Goal: Browse casually

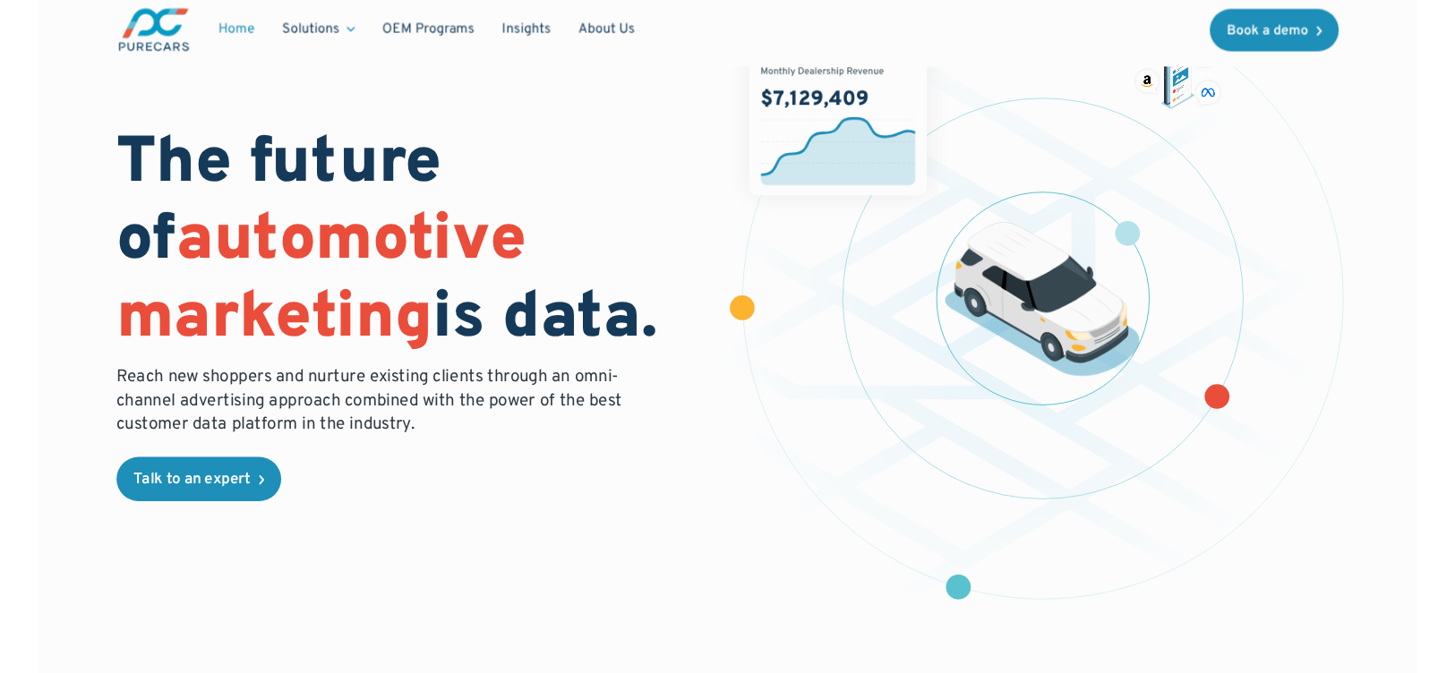
scroll to position [72, 0]
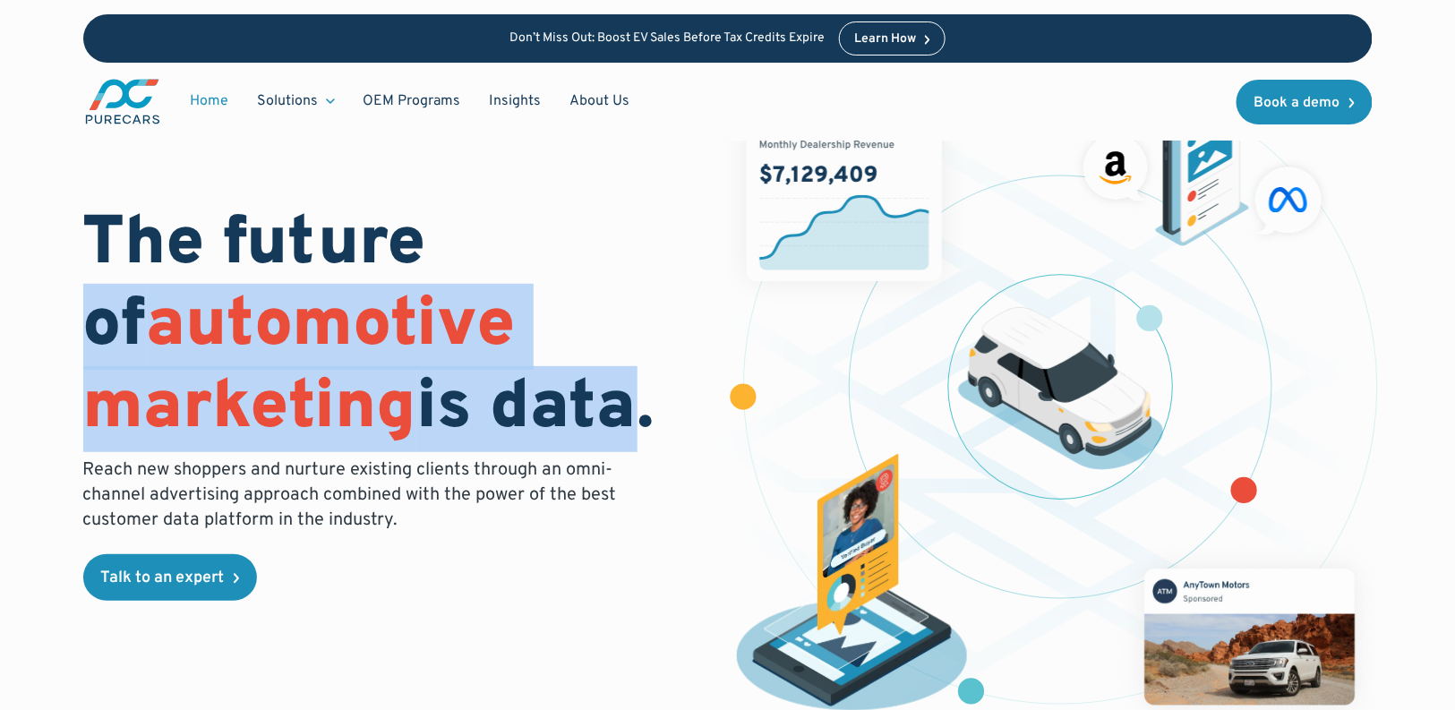
drag, startPoint x: 435, startPoint y: 239, endPoint x: 602, endPoint y: 423, distance: 248.4
click at [602, 423] on h1 "The future of automotive marketing is data." at bounding box center [394, 327] width 623 height 245
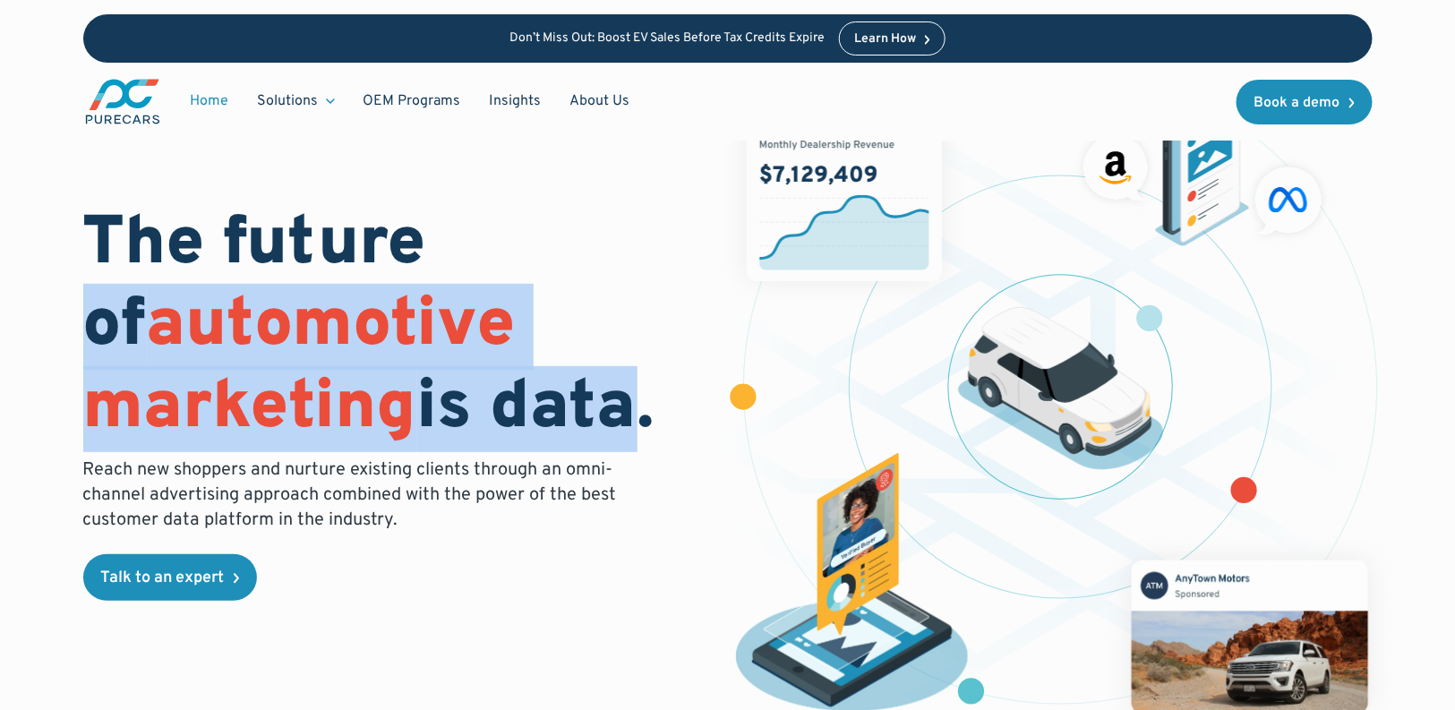
drag, startPoint x: 603, startPoint y: 421, endPoint x: 630, endPoint y: 413, distance: 28.0
click at [604, 420] on h1 "The future of automotive marketing is data." at bounding box center [394, 327] width 623 height 245
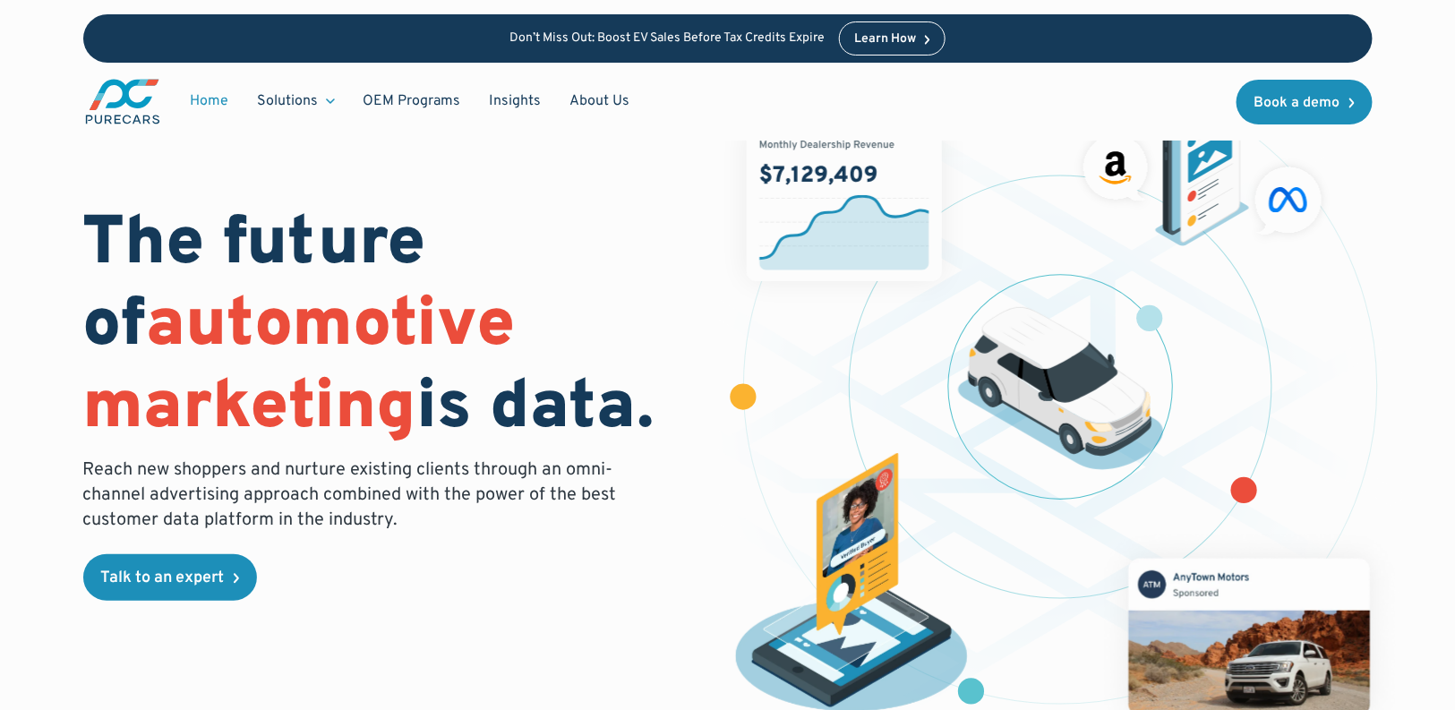
click at [659, 414] on h1 "The future of automotive marketing is data." at bounding box center [394, 327] width 623 height 245
drag, startPoint x: 673, startPoint y: 427, endPoint x: 107, endPoint y: 244, distance: 594.5
click at [132, 251] on h1 "The future of automotive marketing is data." at bounding box center [394, 327] width 623 height 245
click at [101, 243] on h1 "The future of automotive marketing is data." at bounding box center [394, 327] width 623 height 245
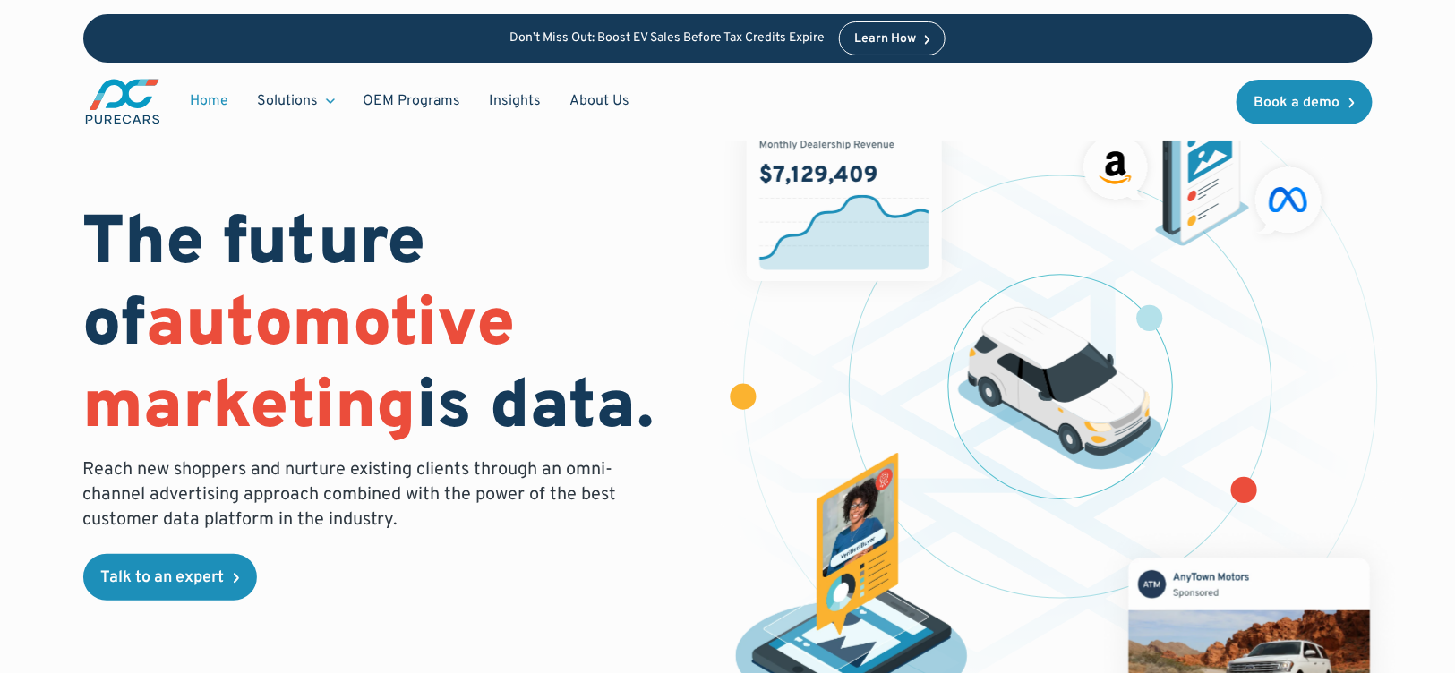
click at [542, 286] on h1 "The future of automotive marketing is data." at bounding box center [394, 327] width 623 height 245
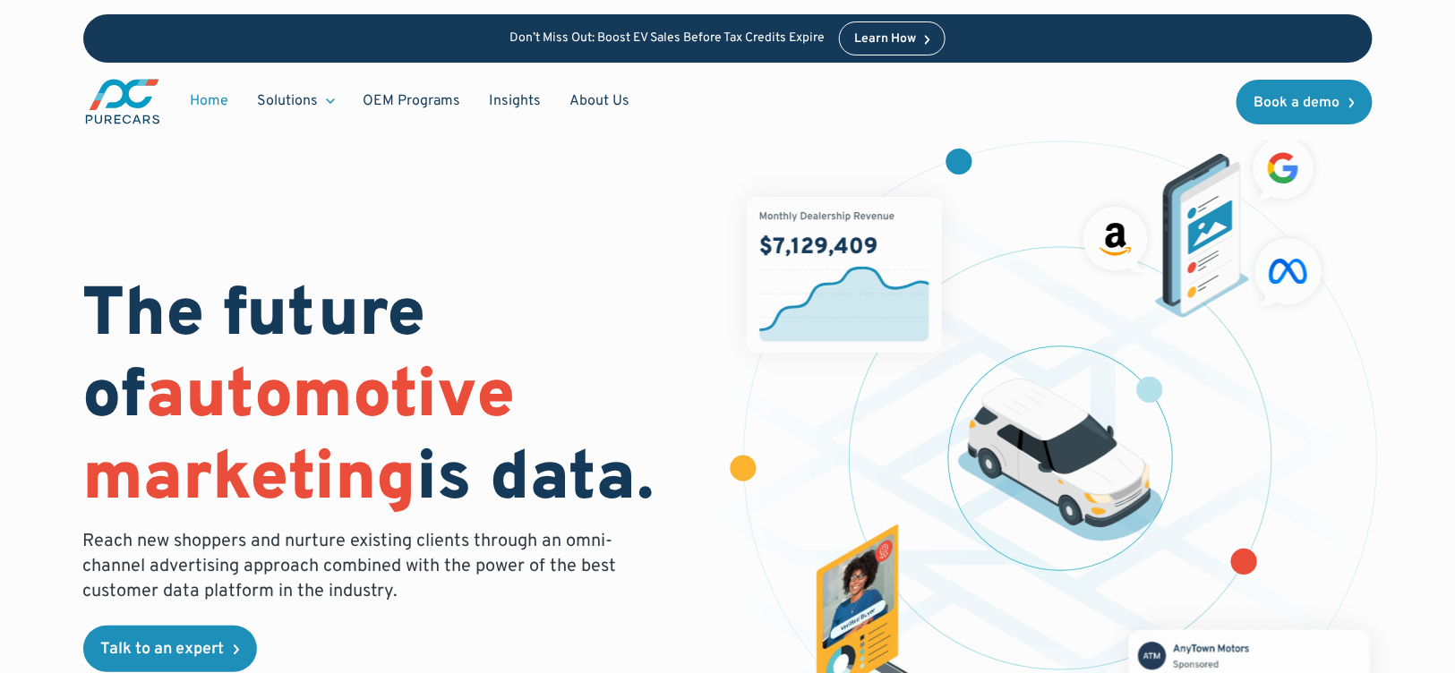
click at [1111, 125] on div "Home Solutions Solutions for Dealers Overview PureCars offers everything dealer…" at bounding box center [727, 102] width 1289 height 78
click at [1110, 124] on div "Home Solutions Solutions for Dealers Overview PureCars offers everything dealer…" at bounding box center [727, 102] width 1289 height 78
click at [627, 215] on div "The future of automotive marketing is data. Reach new shoppers and nurture exis…" at bounding box center [727, 467] width 1289 height 705
